Goal: Transaction & Acquisition: Purchase product/service

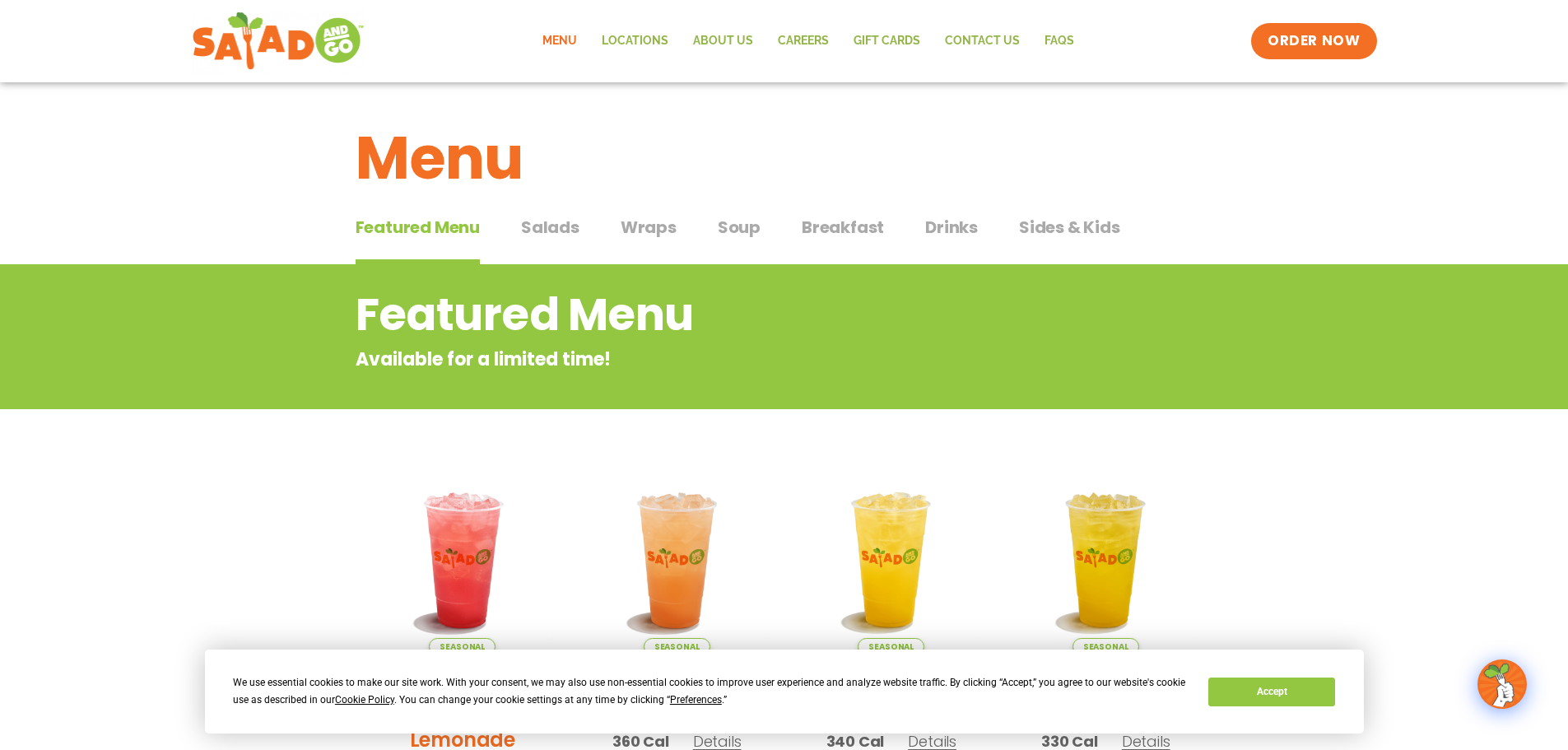
click at [565, 229] on span "Salads" at bounding box center [550, 227] width 58 height 25
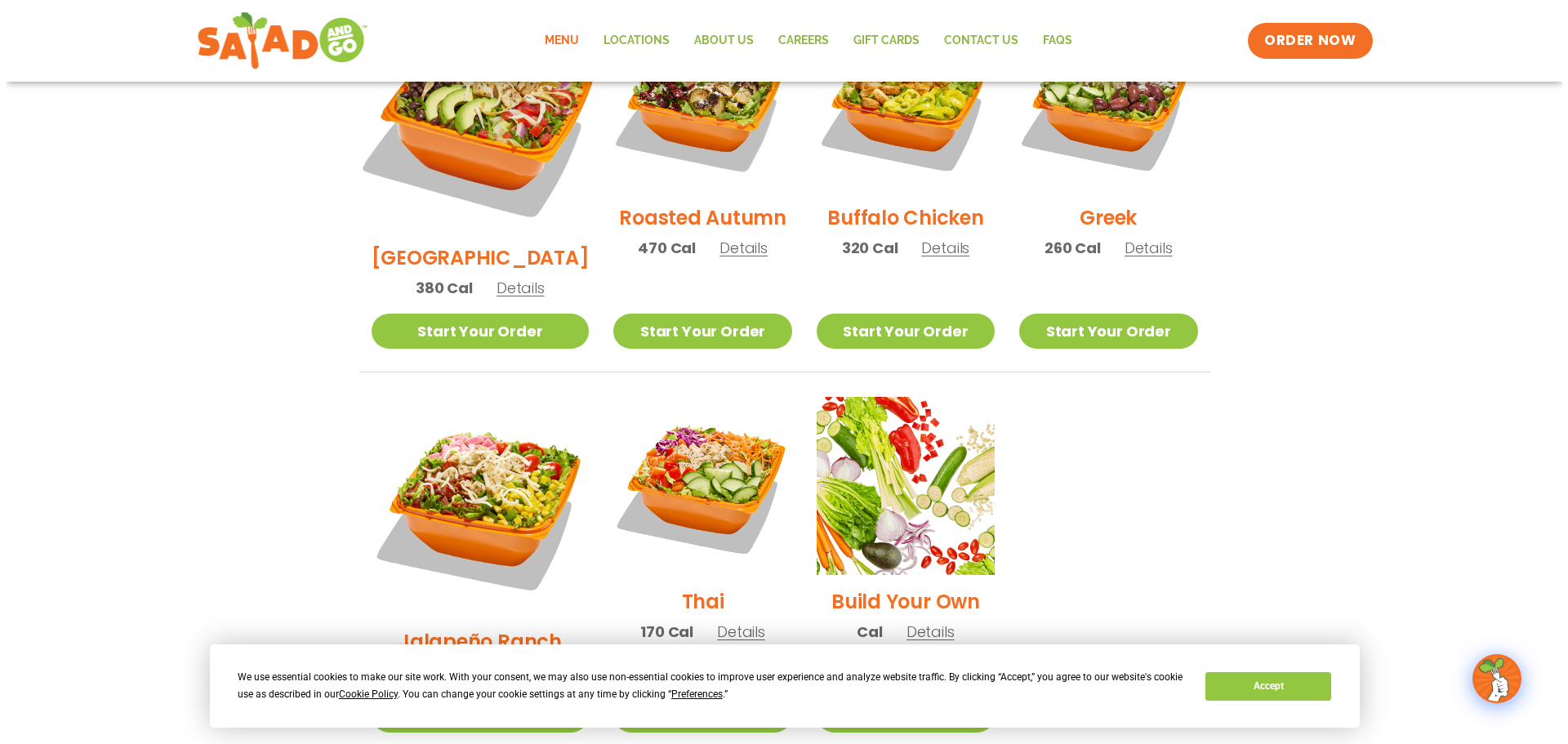
scroll to position [1062, 0]
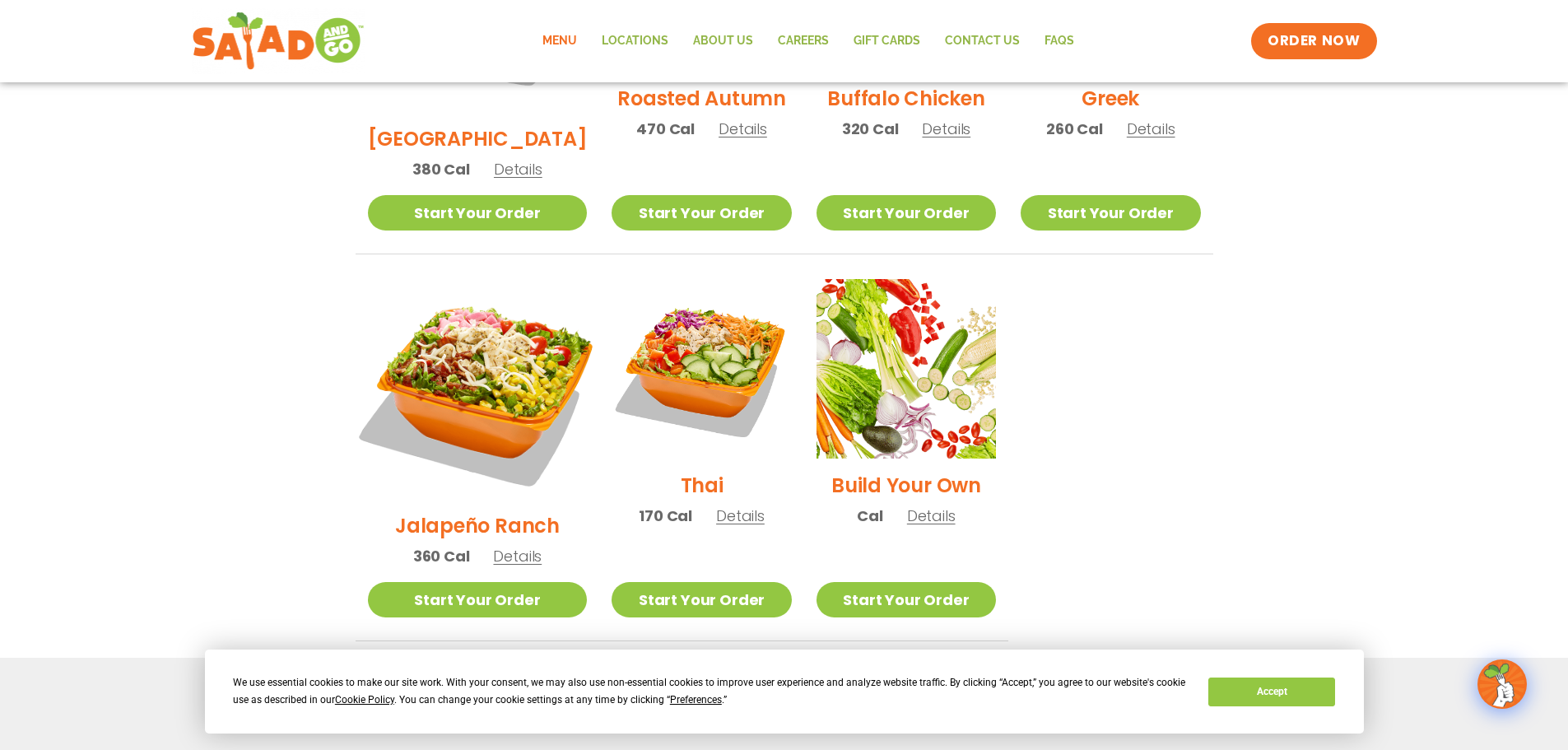
click at [481, 301] on img at bounding box center [476, 389] width 257 height 257
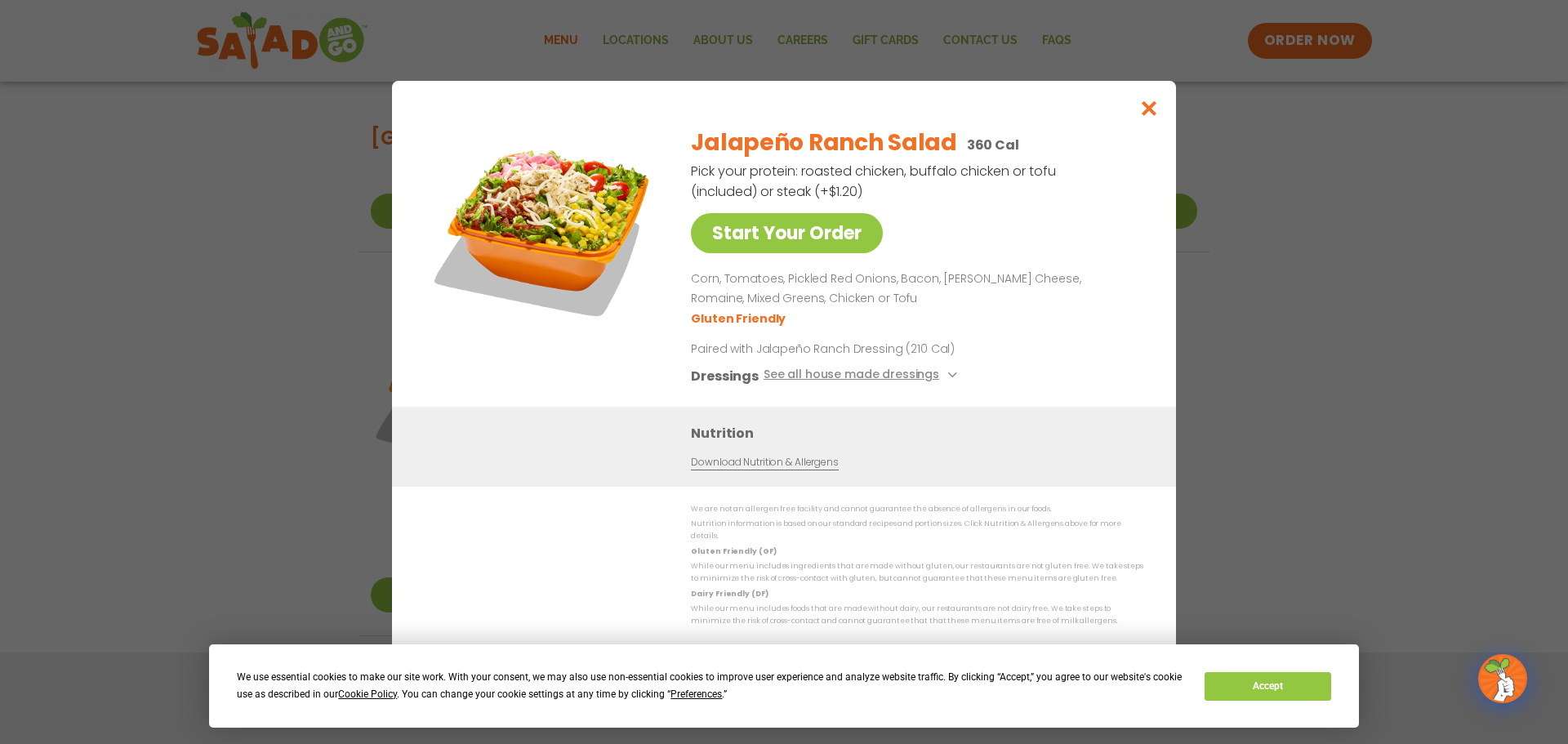
drag, startPoint x: 787, startPoint y: 195, endPoint x: 899, endPoint y: 196, distance: 112.0
click at [899, 196] on p "Pick your protein: roasted chicken, buffalo chicken or tofu (included) or steak…" at bounding box center [875, 181] width 368 height 41
click at [920, 196] on p "Pick your protein: roasted chicken, buffalo chicken or tofu (included) or steak…" at bounding box center [875, 181] width 368 height 41
click at [846, 243] on link "Start Your Order" at bounding box center [787, 233] width 192 height 40
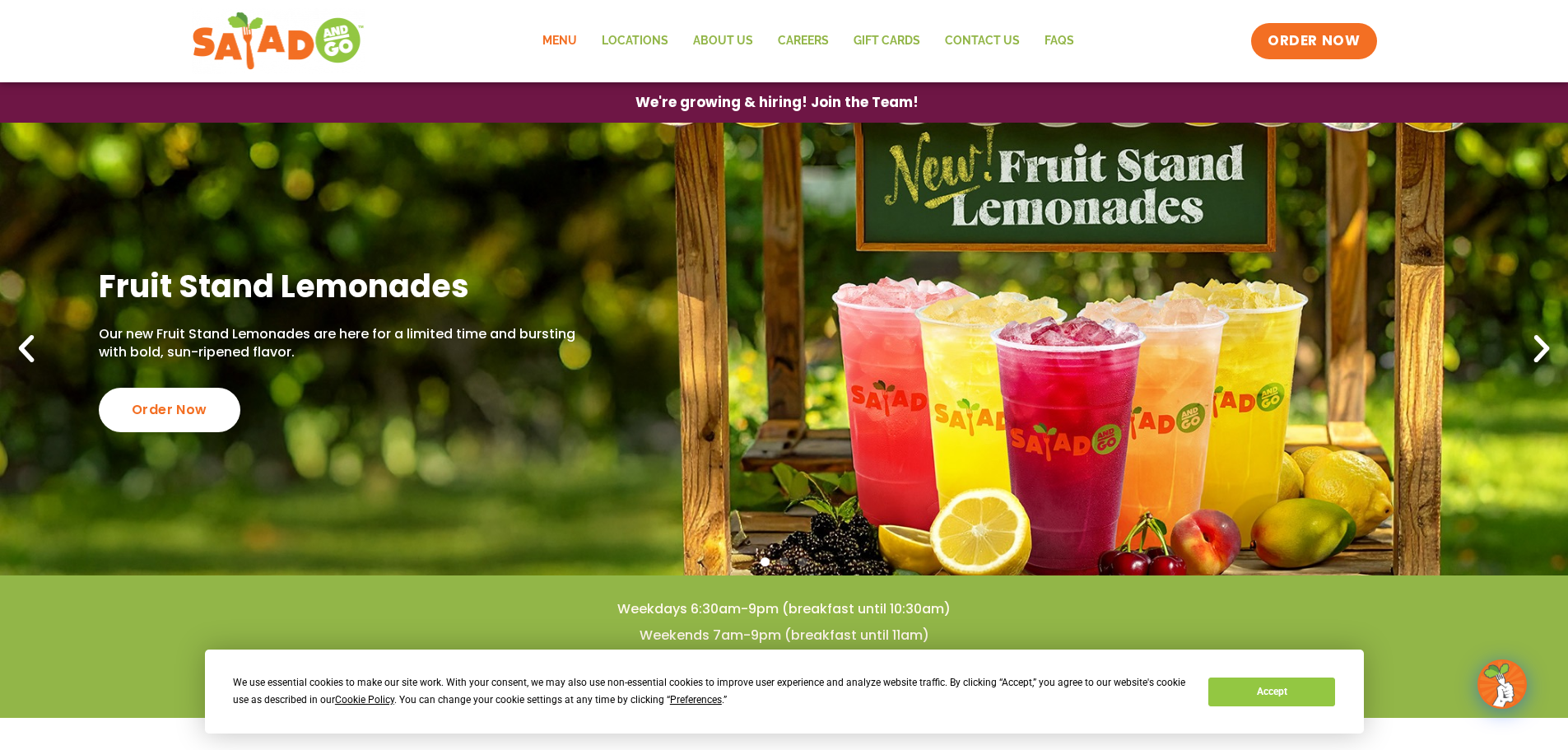
click at [565, 41] on link "Menu" at bounding box center [559, 41] width 59 height 38
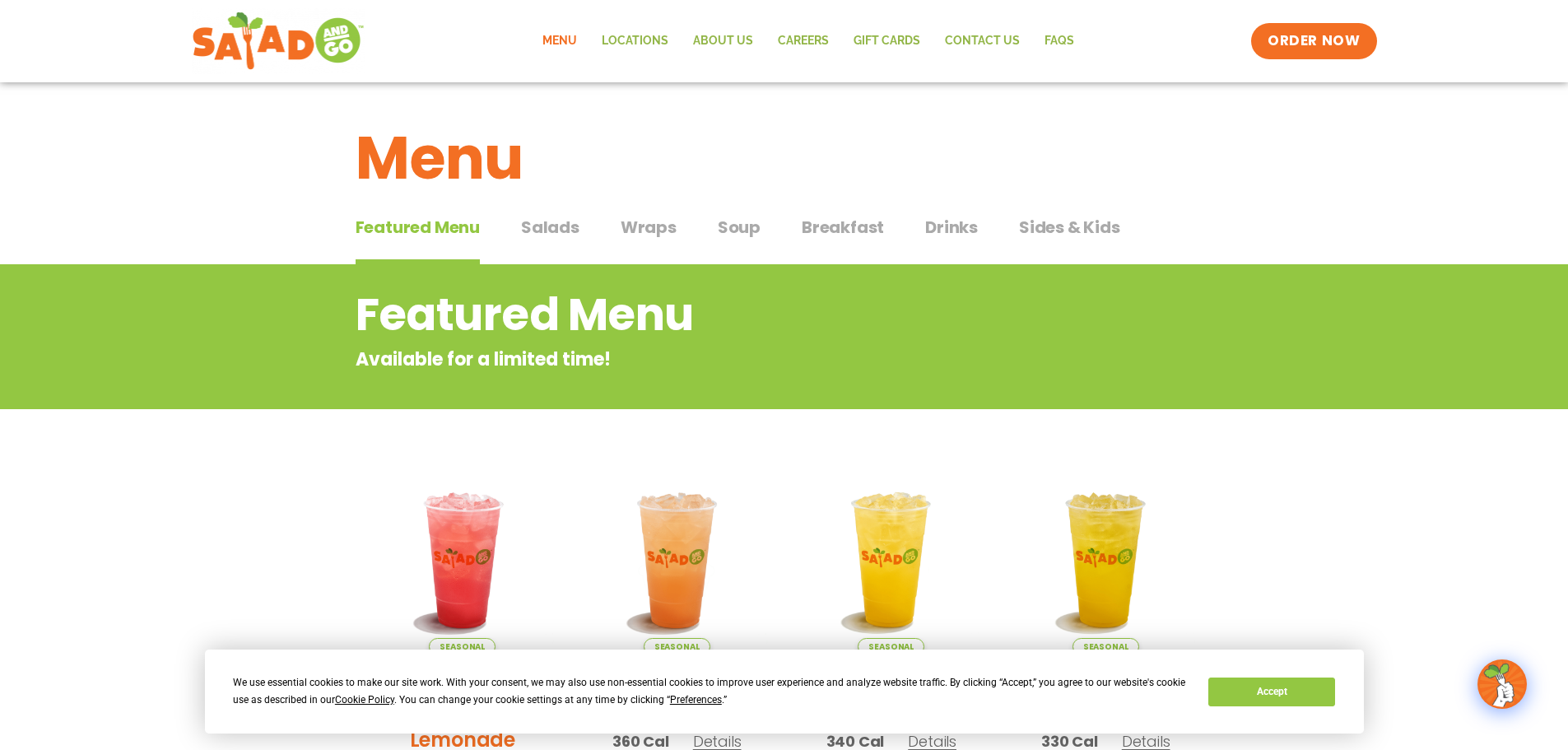
click at [558, 224] on span "Salads" at bounding box center [550, 227] width 58 height 25
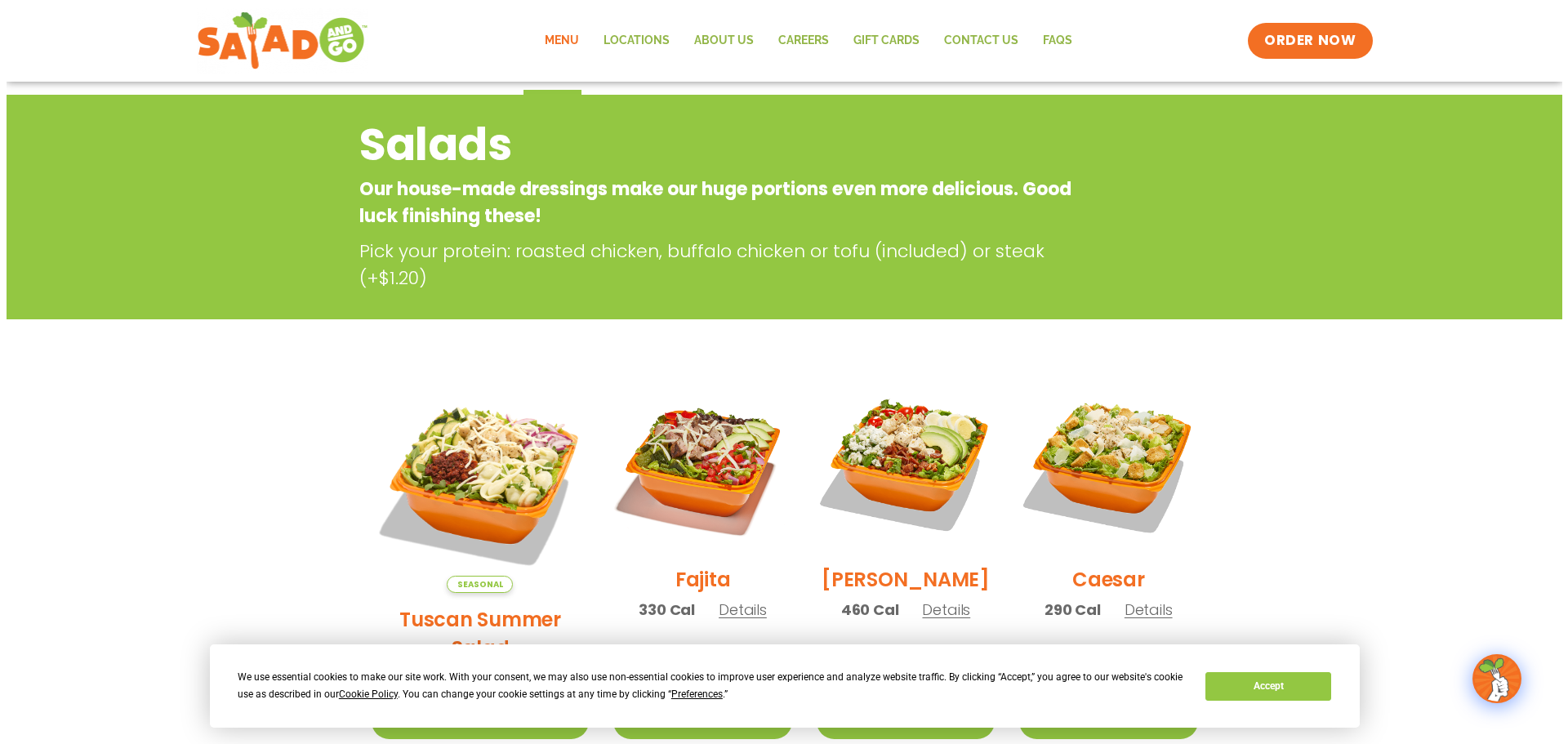
scroll to position [408, 0]
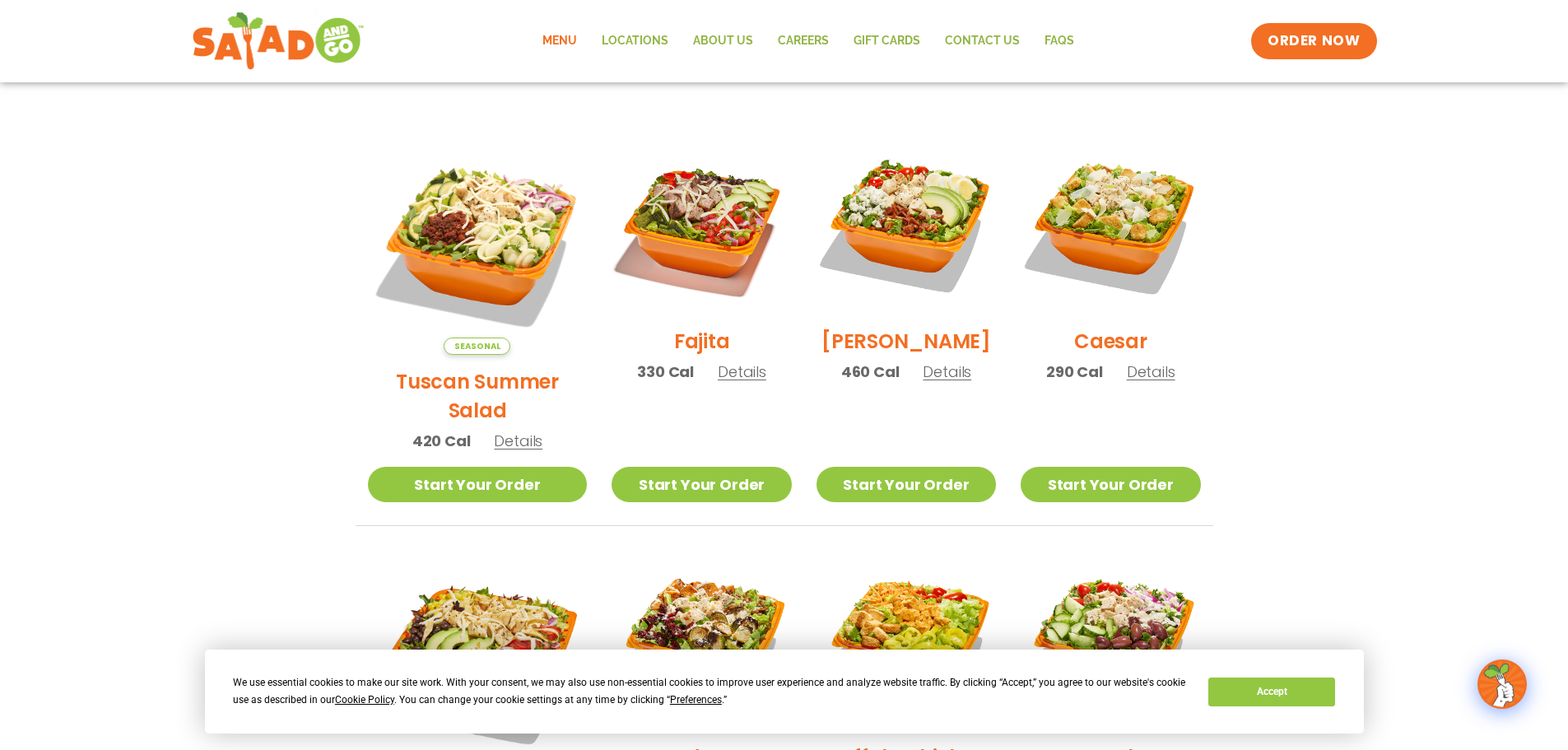
click at [894, 341] on h2 "[PERSON_NAME]" at bounding box center [906, 341] width 169 height 29
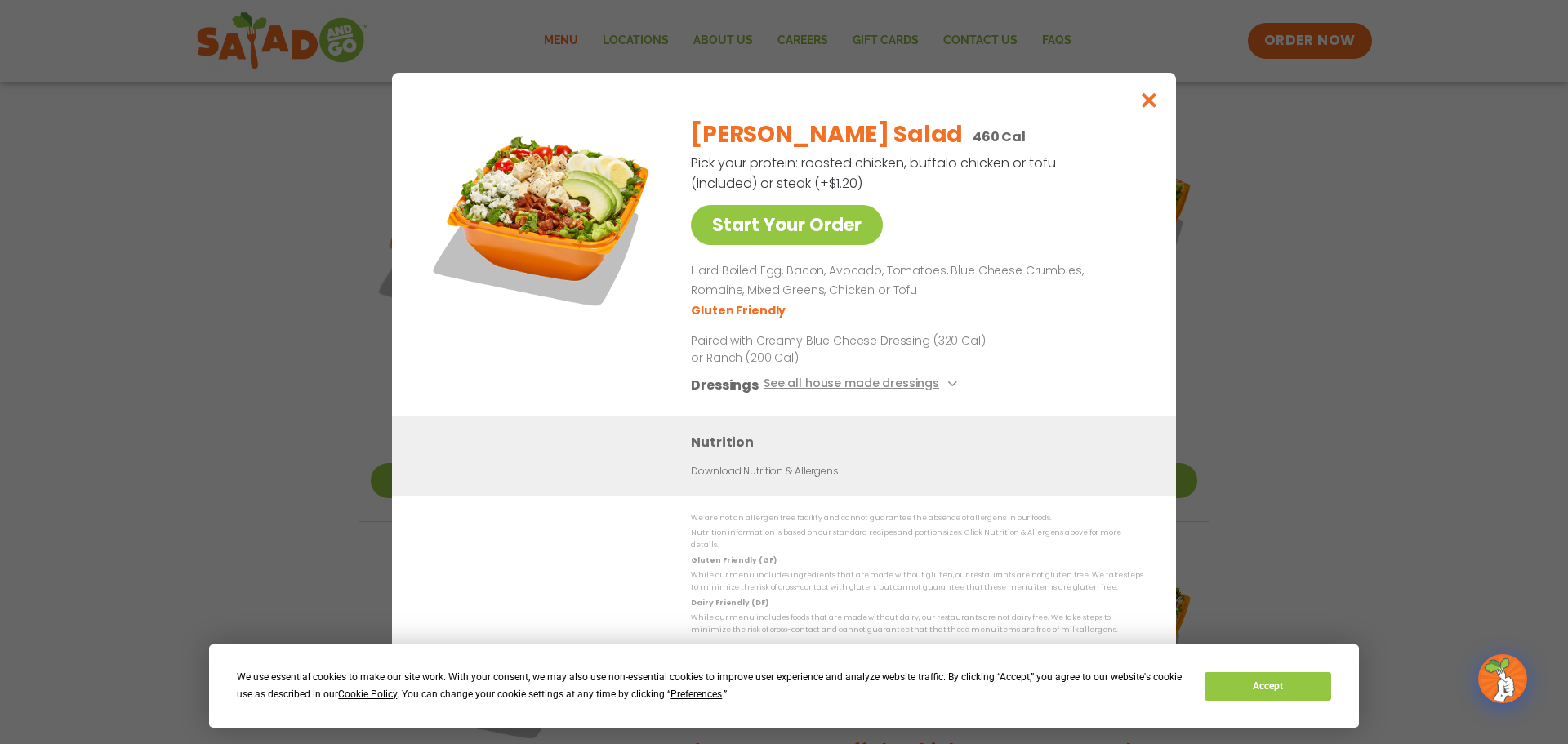
click at [761, 207] on div "[PERSON_NAME] Salad 460 Cal Pick your protein: roasted chicken, buffalo chicken…" at bounding box center [913, 260] width 446 height 311
click at [762, 217] on link "Start Your Order" at bounding box center [787, 225] width 192 height 40
